Goal: Information Seeking & Learning: Learn about a topic

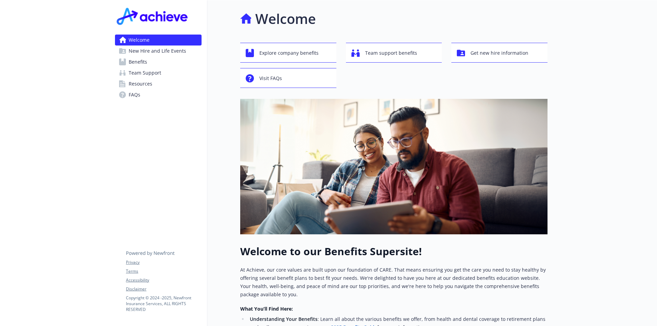
click at [141, 65] on span "Benefits" at bounding box center [138, 61] width 18 height 11
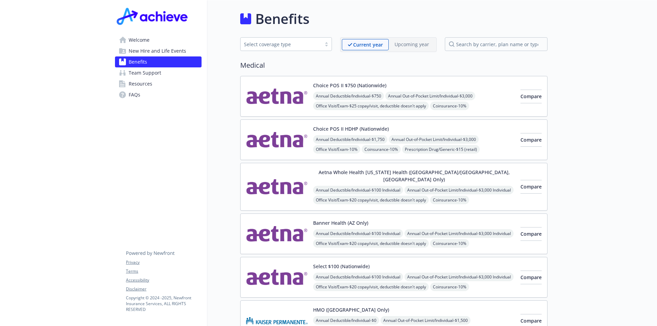
click at [143, 55] on span "New Hire and Life Events" at bounding box center [158, 51] width 58 height 11
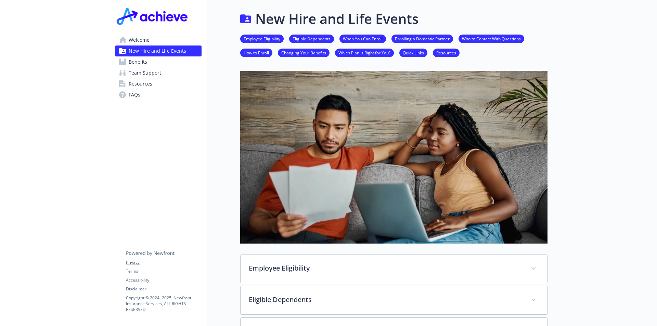
click at [134, 66] on span "Benefits" at bounding box center [138, 61] width 18 height 11
